Goal: Task Accomplishment & Management: Manage account settings

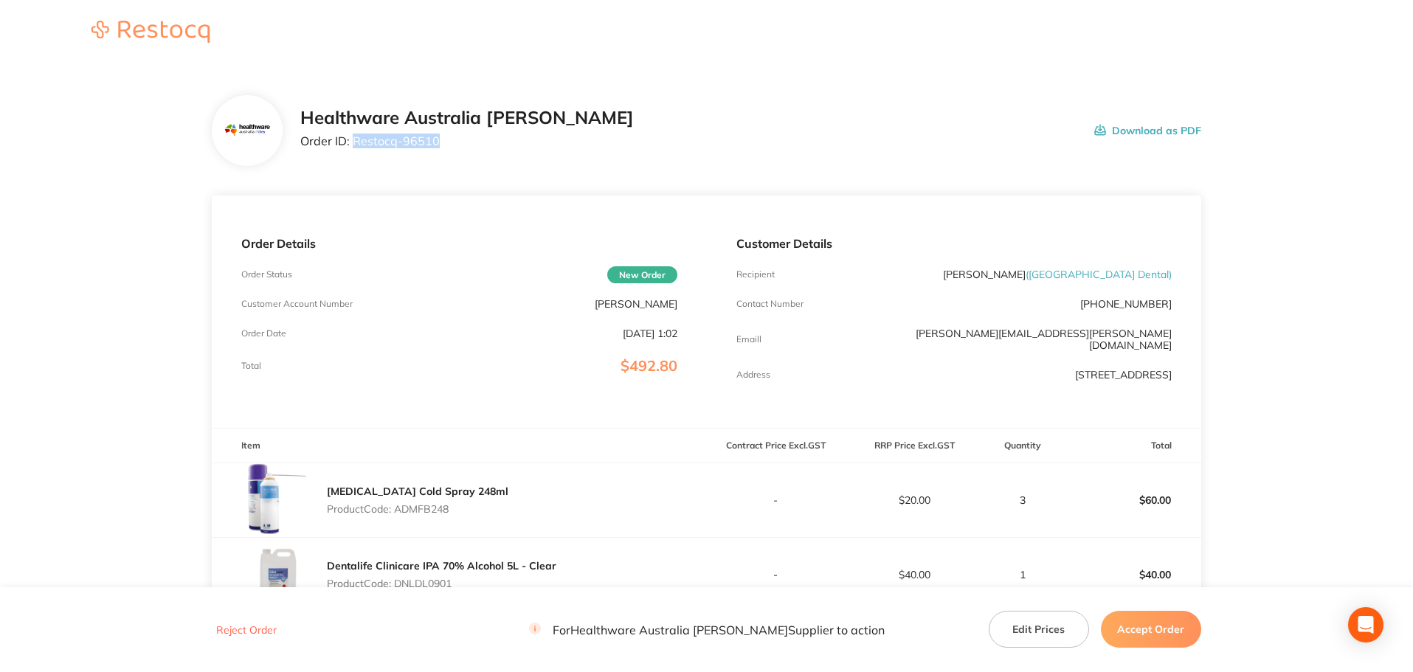
drag, startPoint x: 431, startPoint y: 147, endPoint x: 353, endPoint y: 160, distance: 78.6
click at [353, 160] on div "Healthware Australia [PERSON_NAME] Order ID: Restocq- 96510 Download as PDF" at bounding box center [707, 130] width 990 height 71
copy p "Restocq- 96510"
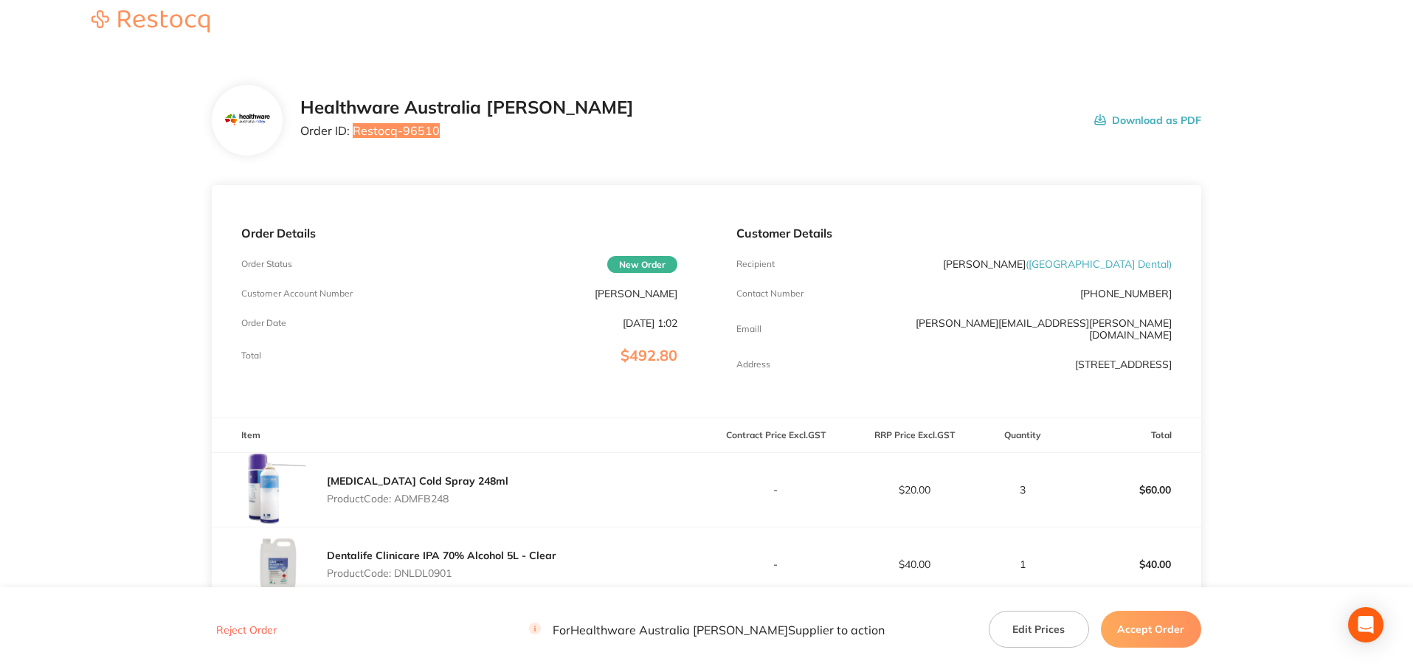
scroll to position [221, 0]
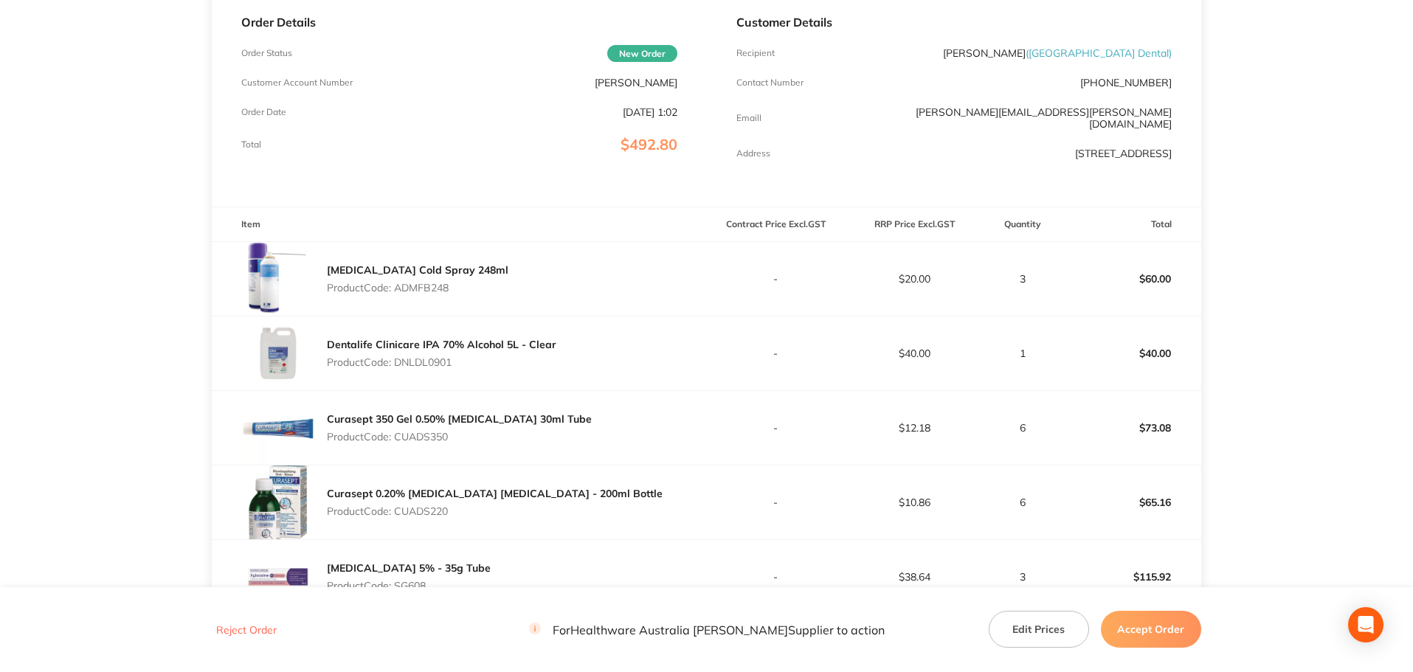
click at [422, 282] on p "Product Code: ADMFB248" at bounding box center [418, 288] width 182 height 12
copy p "ADMFB248"
click at [426, 361] on p "Product Code: DNLDL0901" at bounding box center [442, 362] width 230 height 12
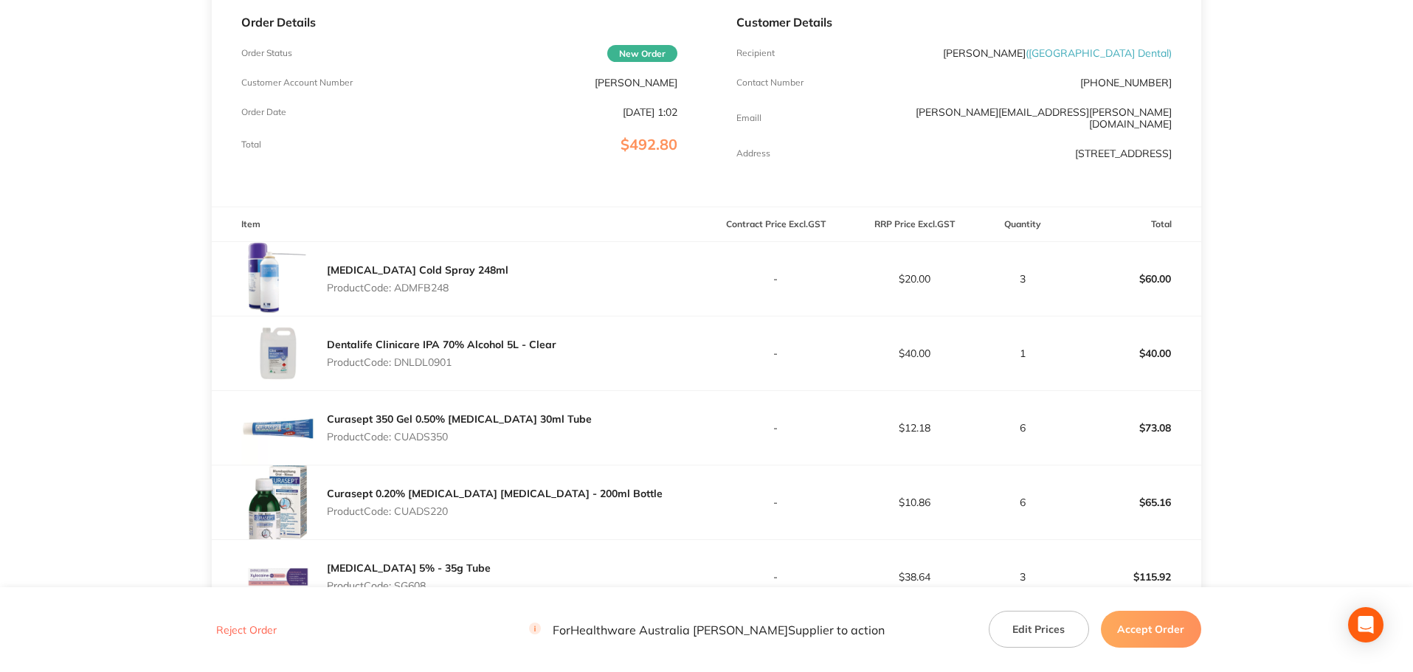
copy p "DNLDL0901"
click at [437, 431] on p "Product Code: CUADS350" at bounding box center [459, 437] width 265 height 12
copy p "CUADS350"
click at [440, 510] on p "Product Code: CUADS220" at bounding box center [495, 512] width 336 height 12
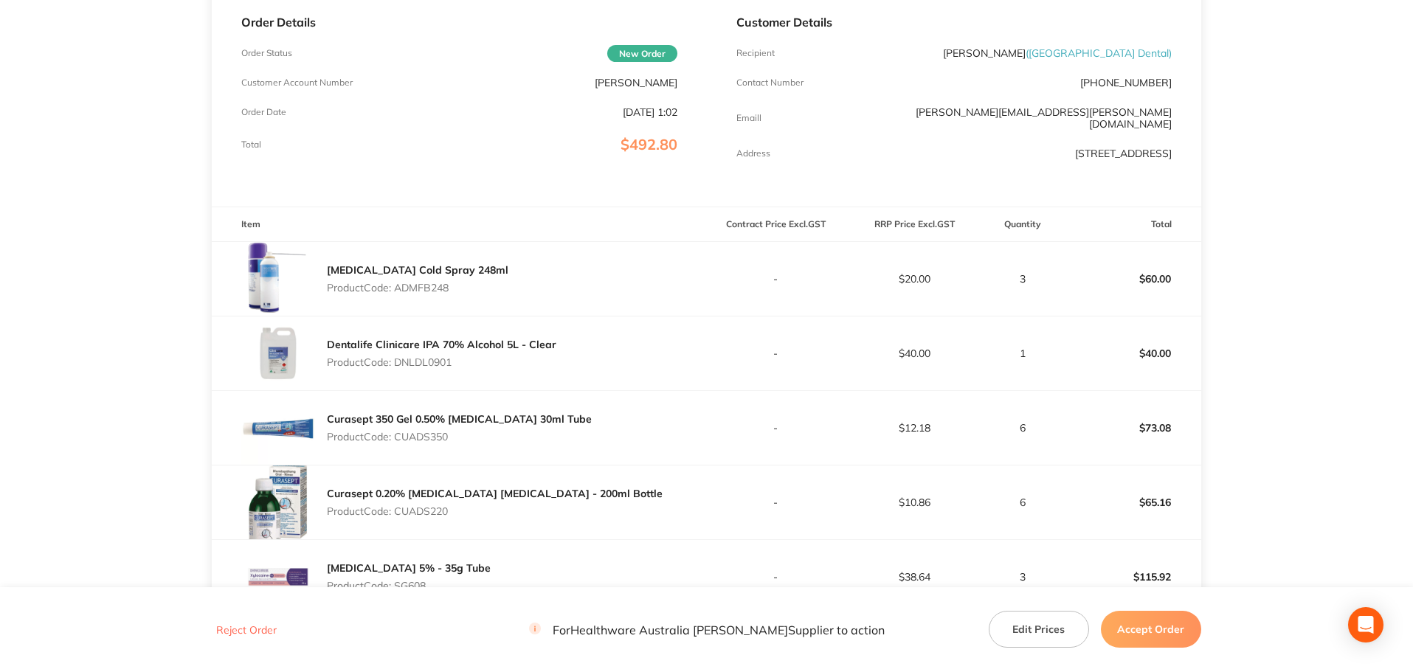
click at [440, 510] on p "Product Code: CUADS220" at bounding box center [495, 512] width 336 height 12
copy p "CUADS220"
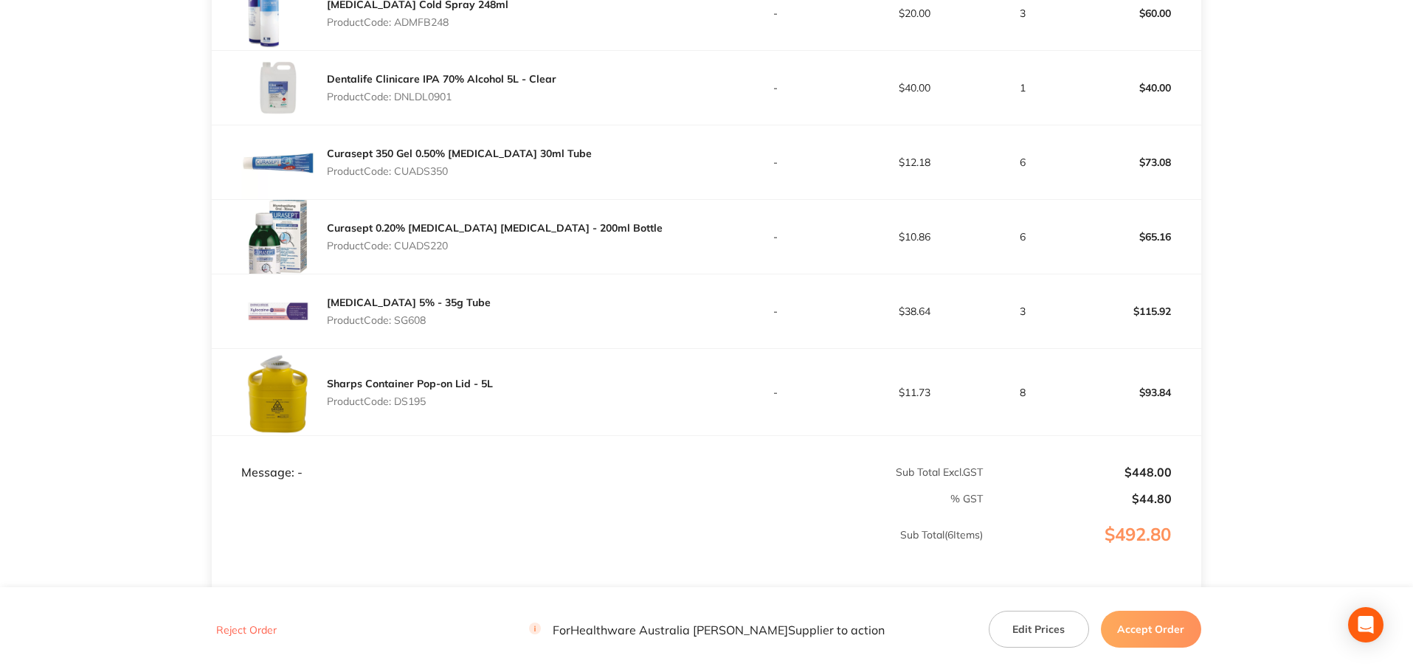
scroll to position [517, 0]
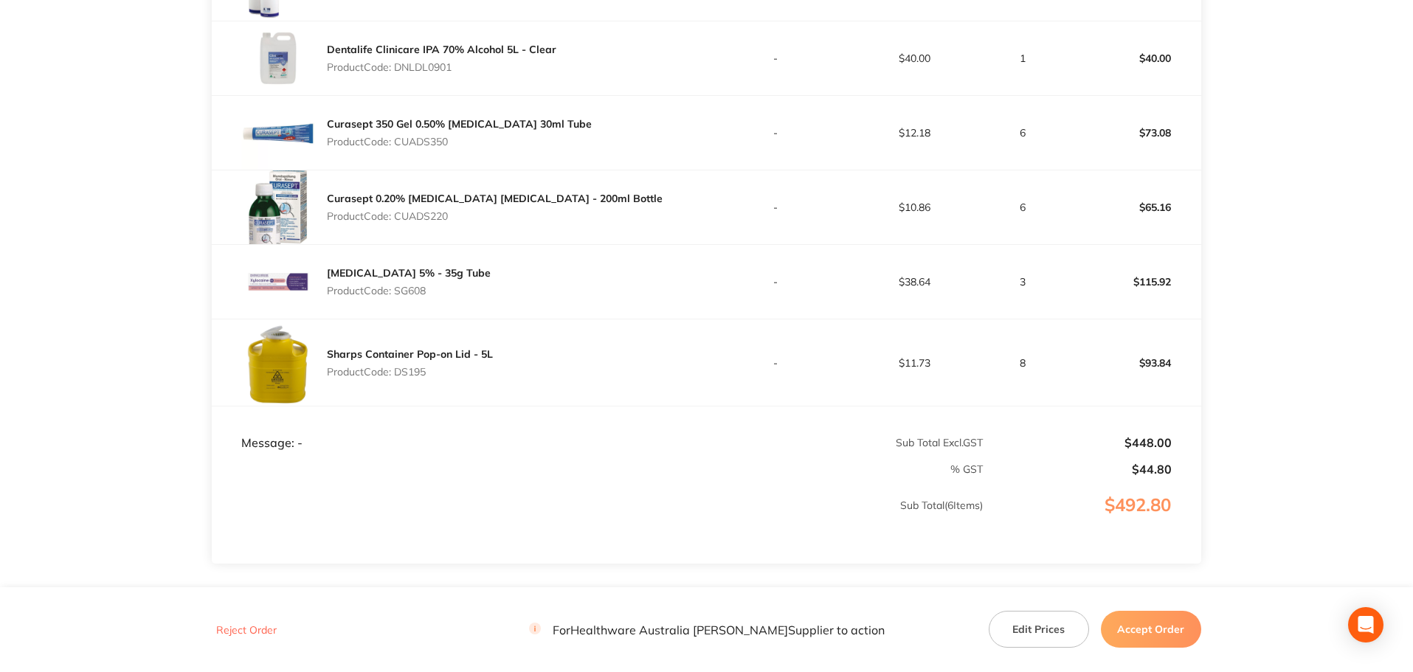
click at [422, 285] on p "Product Code: SG608" at bounding box center [409, 291] width 164 height 12
copy p "SG608"
click at [413, 366] on p "Product Code: DS195" at bounding box center [410, 372] width 166 height 12
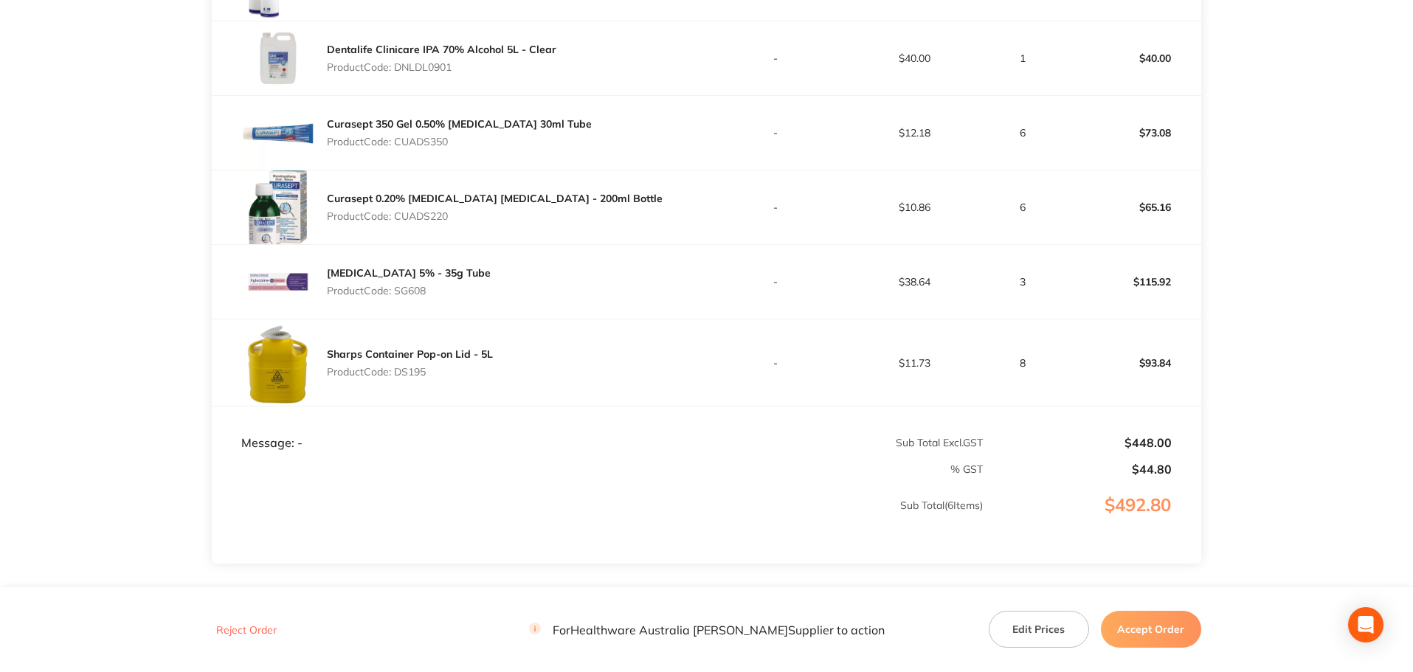
copy p "DS195"
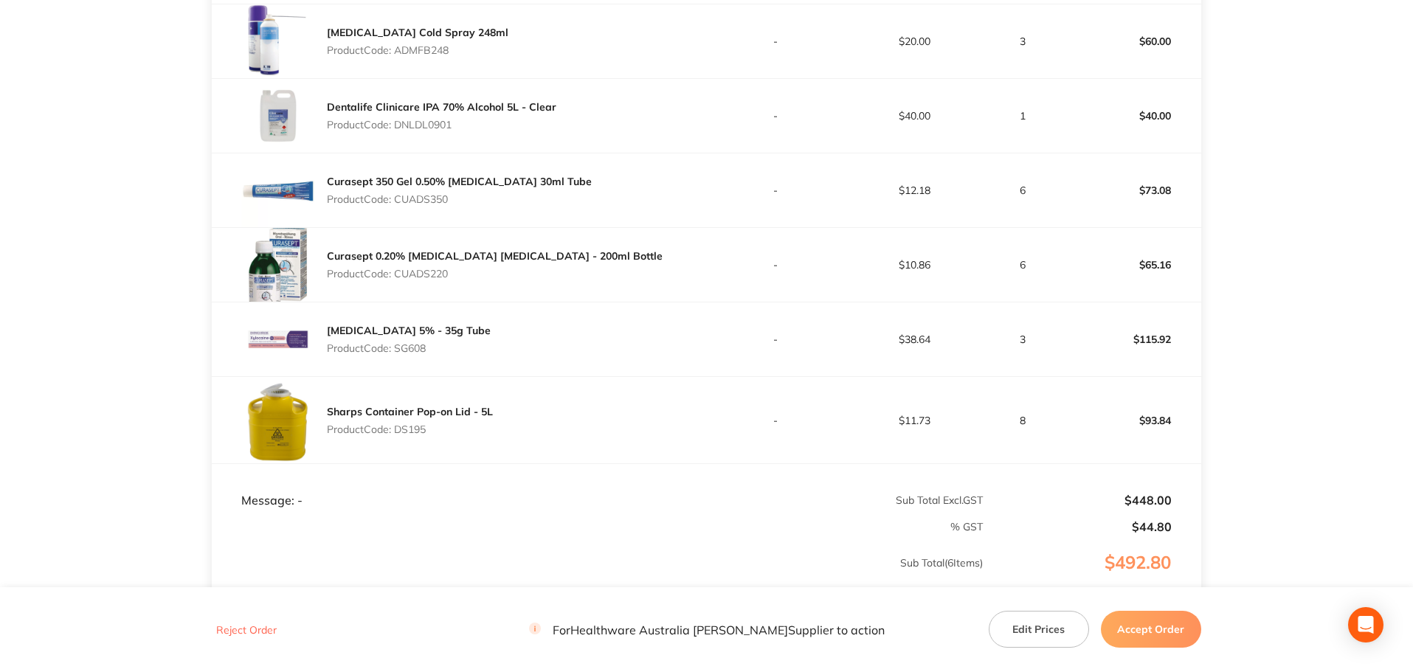
scroll to position [604, 0]
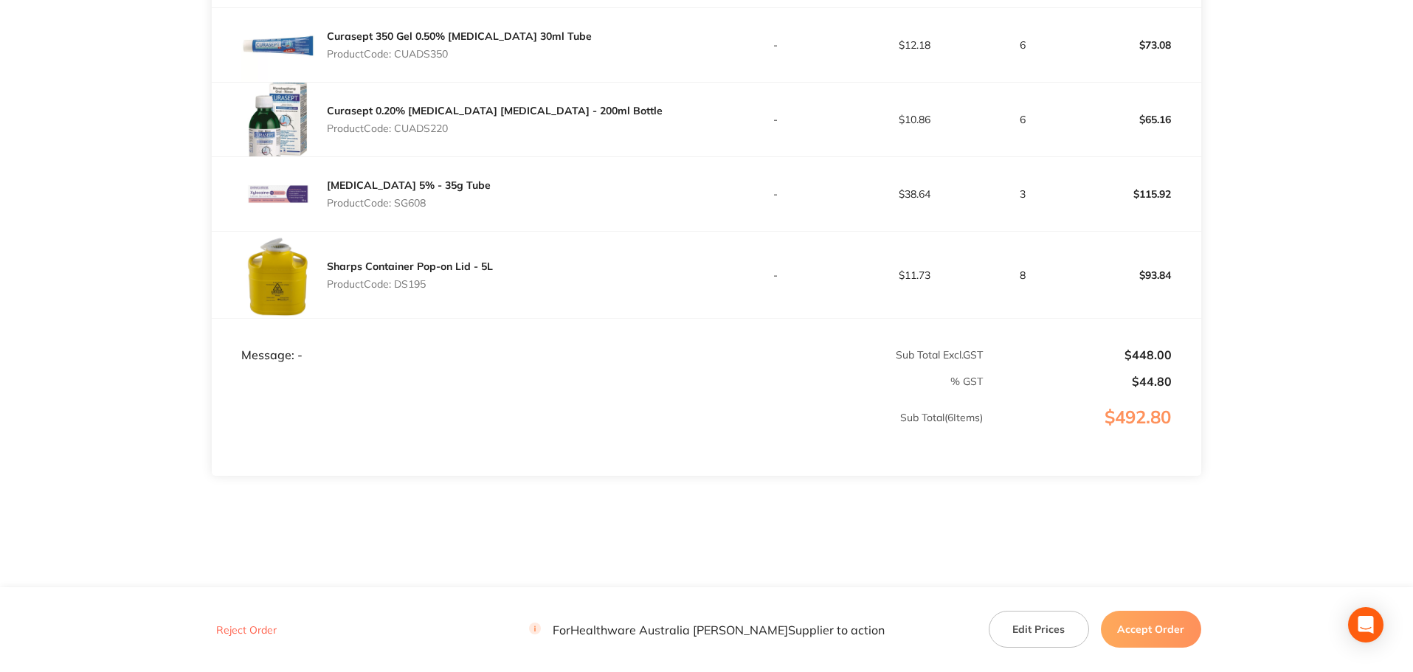
click at [1140, 636] on button "Accept Order" at bounding box center [1151, 629] width 100 height 37
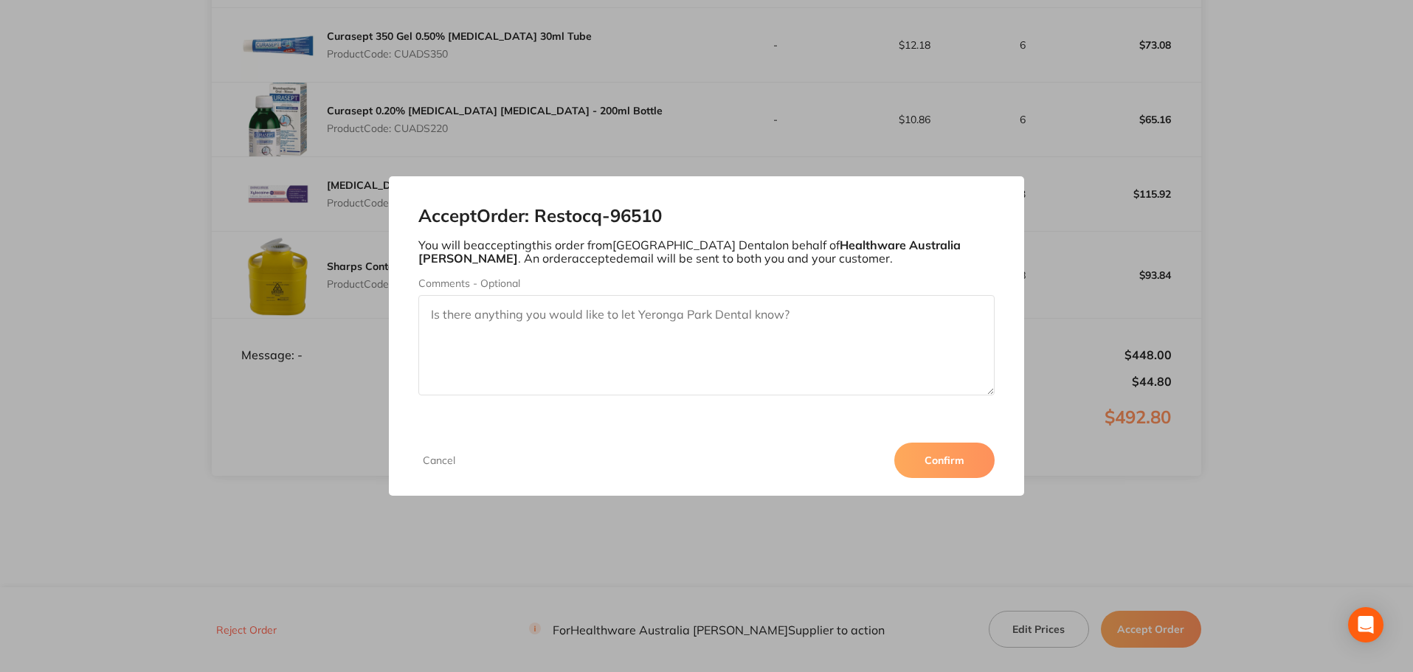
click at [926, 463] on button "Confirm" at bounding box center [944, 460] width 100 height 35
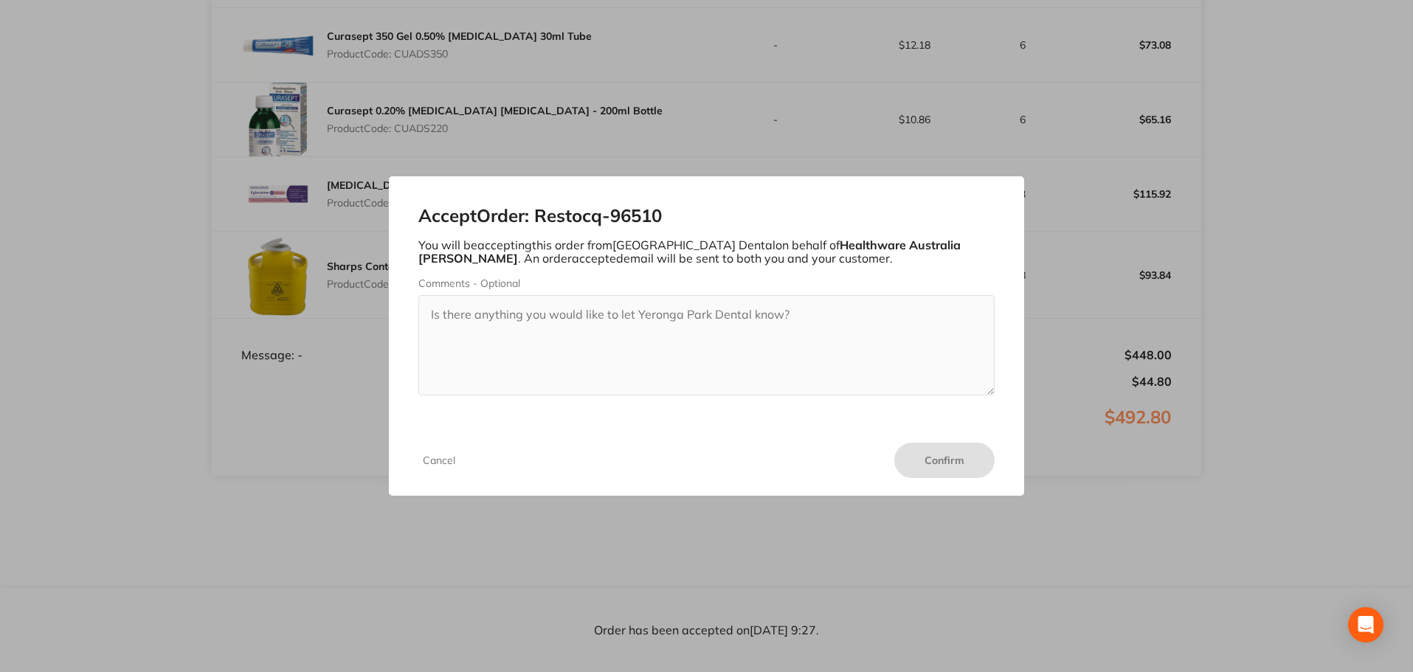
scroll to position [604, 0]
